Goal: Task Accomplishment & Management: Use online tool/utility

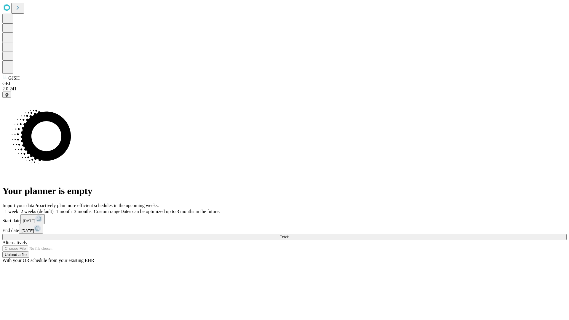
click at [289, 235] on span "Fetch" at bounding box center [284, 237] width 10 height 4
